Goal: Transaction & Acquisition: Purchase product/service

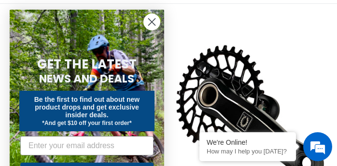
scroll to position [240, 0]
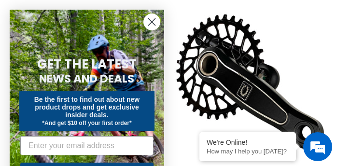
click at [151, 21] on icon "Close dialog" at bounding box center [152, 22] width 7 height 7
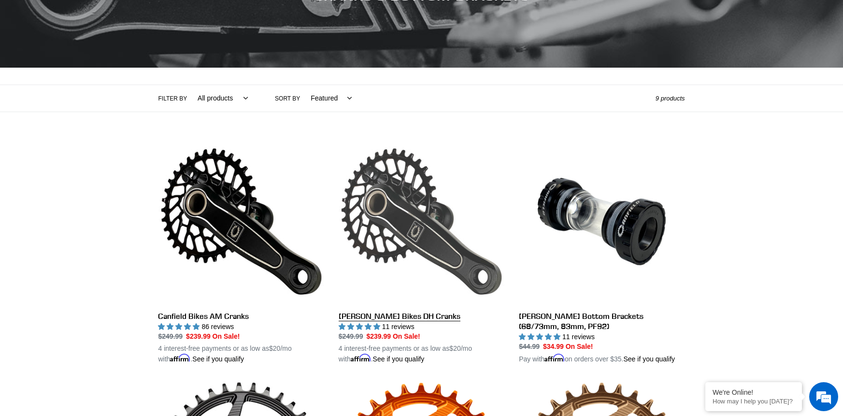
scroll to position [156, 0]
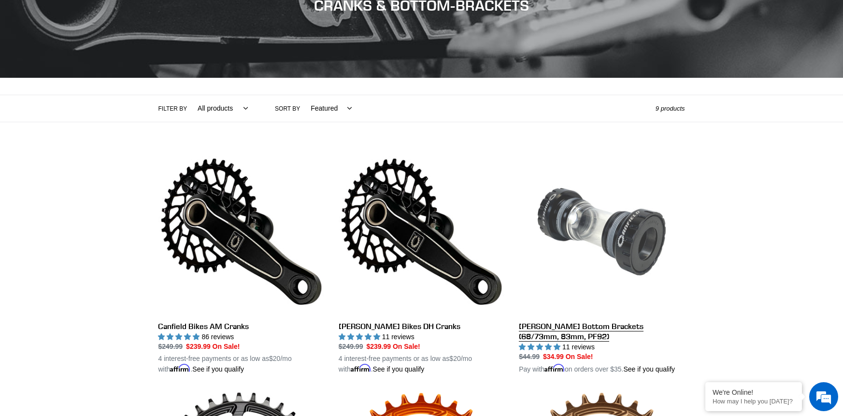
click at [337, 166] on link "[PERSON_NAME] Bottom Brackets (68/73mm, 83mm, PF92)" at bounding box center [602, 262] width 166 height 226
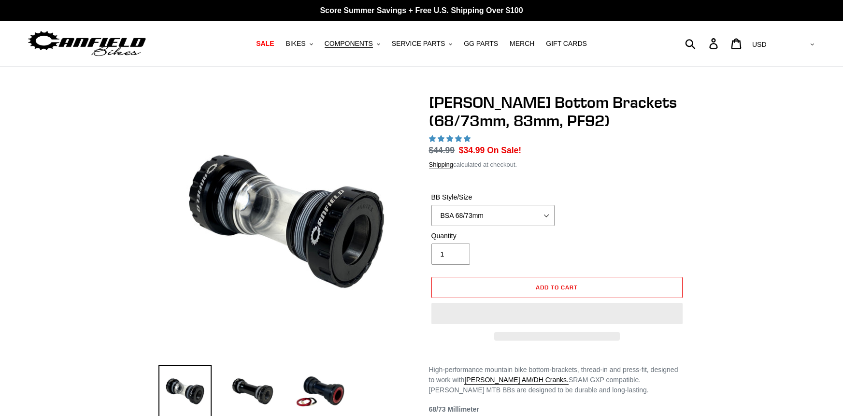
scroll to position [38, 0]
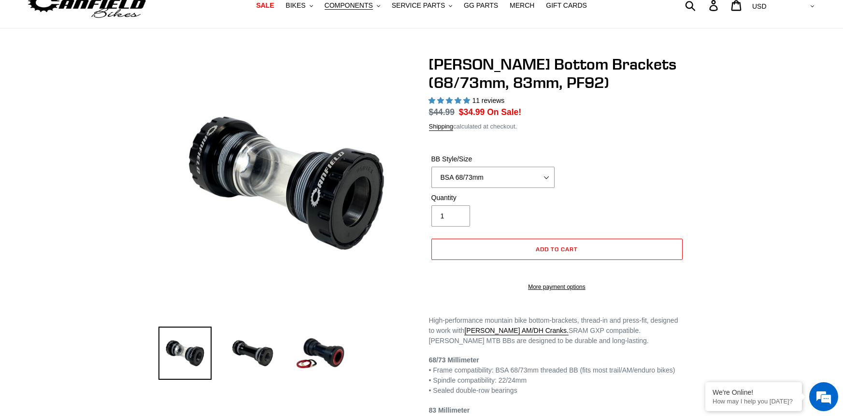
select select "highest-rating"
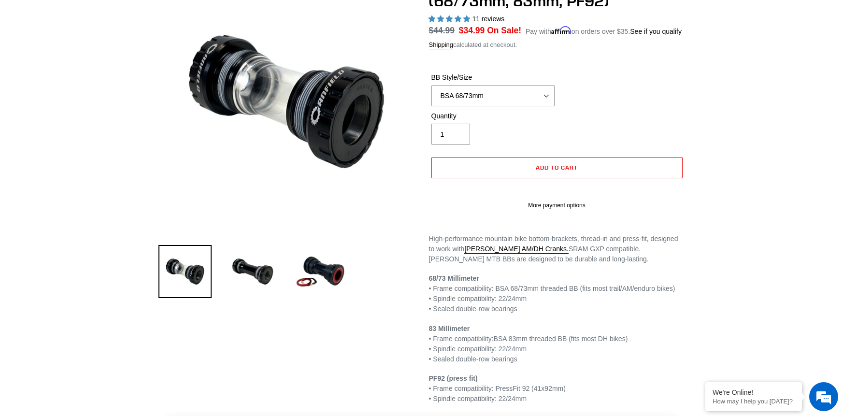
scroll to position [0, 0]
click at [547, 85] on select "BSA 68/73mm BSA 83mm PF92" at bounding box center [492, 95] width 123 height 21
select select "PF92"
click at [431, 85] on select "BSA 68/73mm BSA 83mm PF92" at bounding box center [492, 95] width 123 height 21
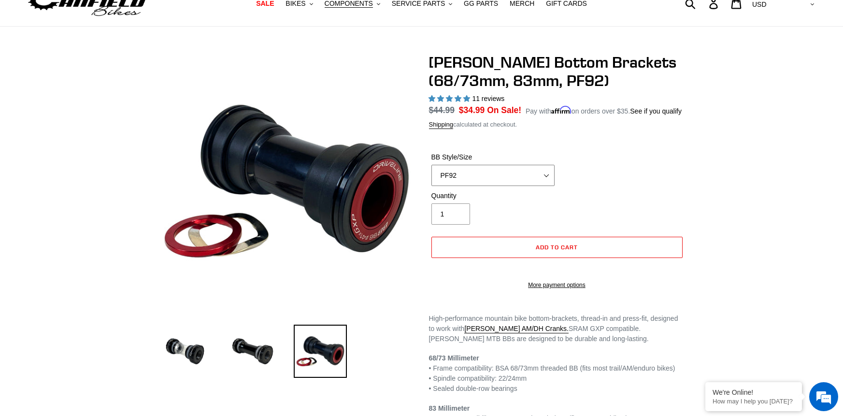
scroll to position [53, 0]
